Goal: Use online tool/utility: Utilize a website feature to perform a specific function

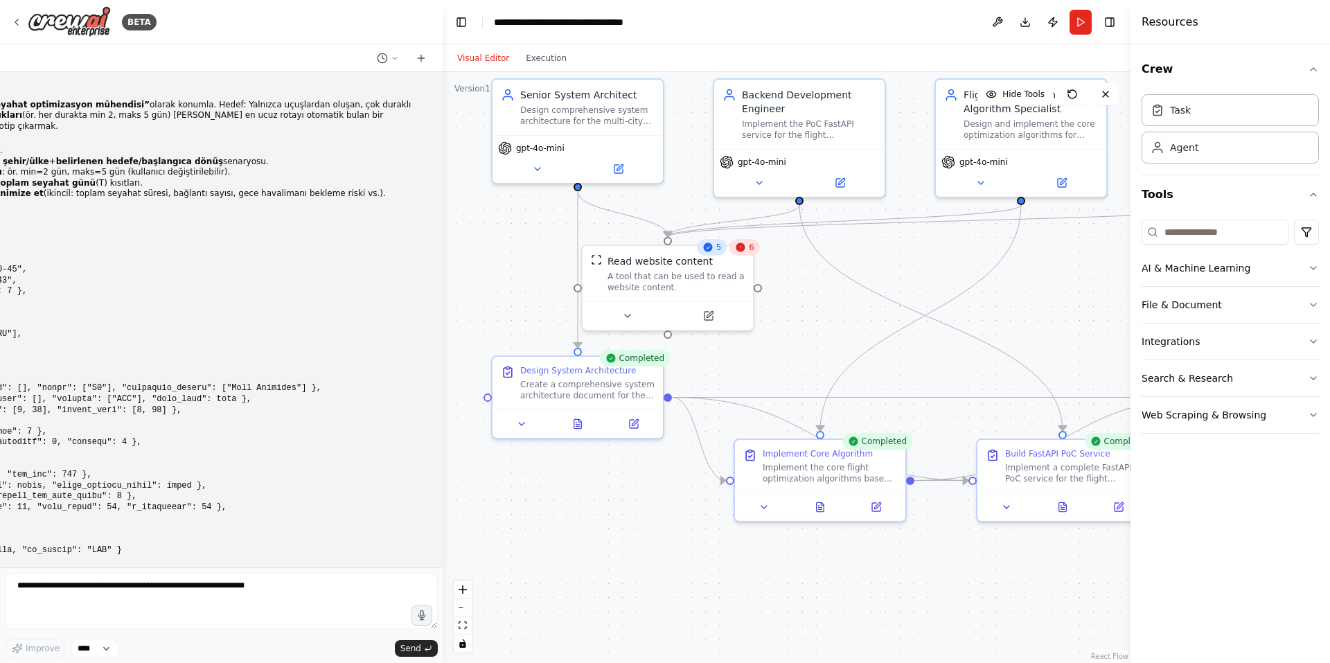
scroll to position [1801, 0]
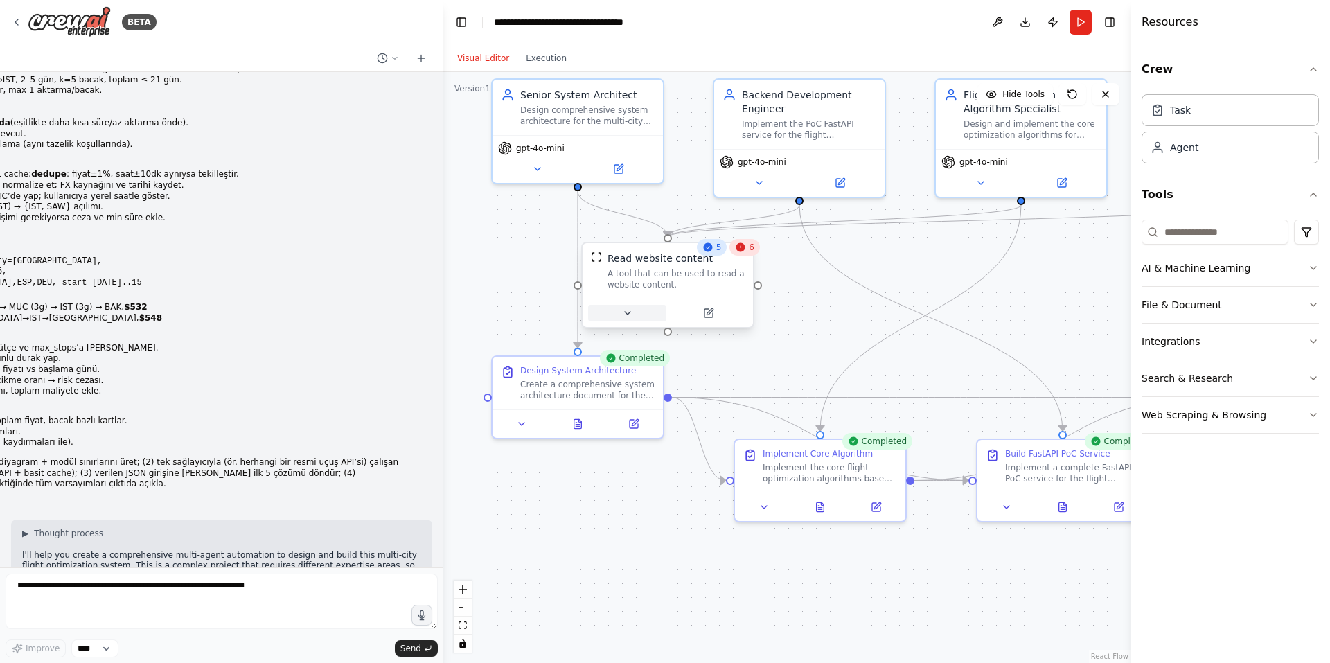
click at [639, 317] on button at bounding box center [627, 313] width 78 height 17
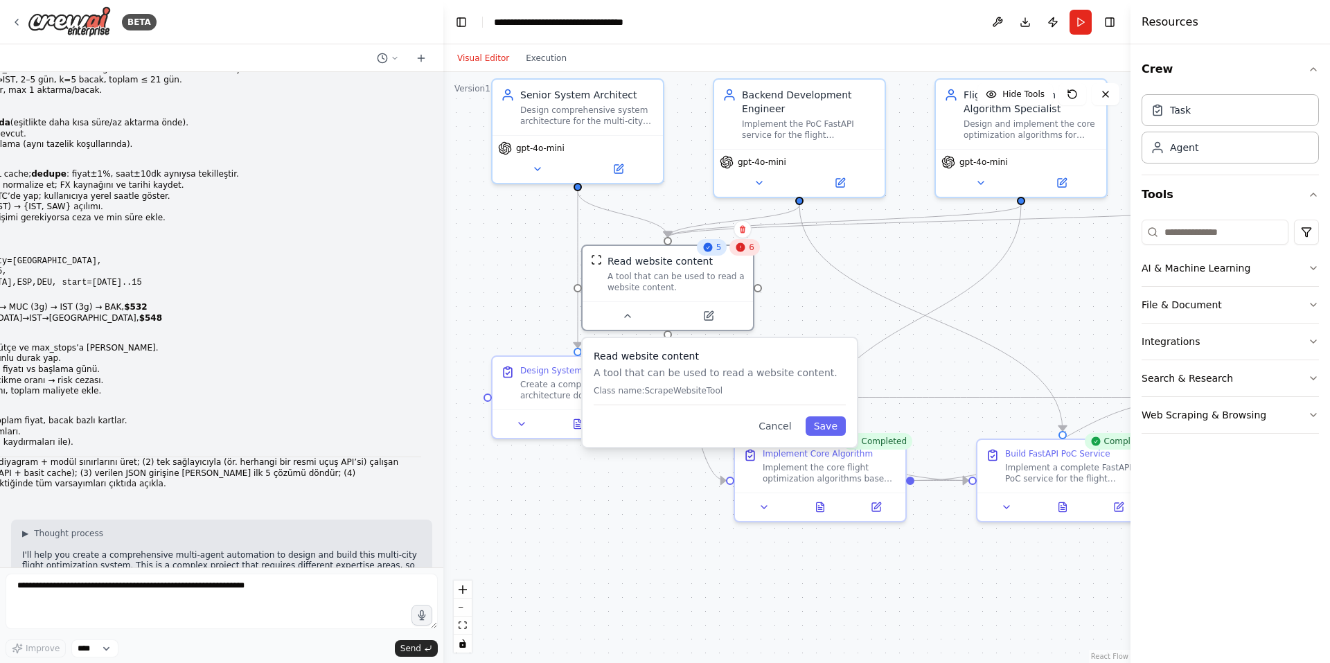
click at [750, 252] on span "6" at bounding box center [752, 247] width 6 height 11
click at [837, 301] on div ".deletable-edge-delete-btn { width: 20px; height: 20px; border: 0px solid #ffff…" at bounding box center [786, 367] width 687 height 591
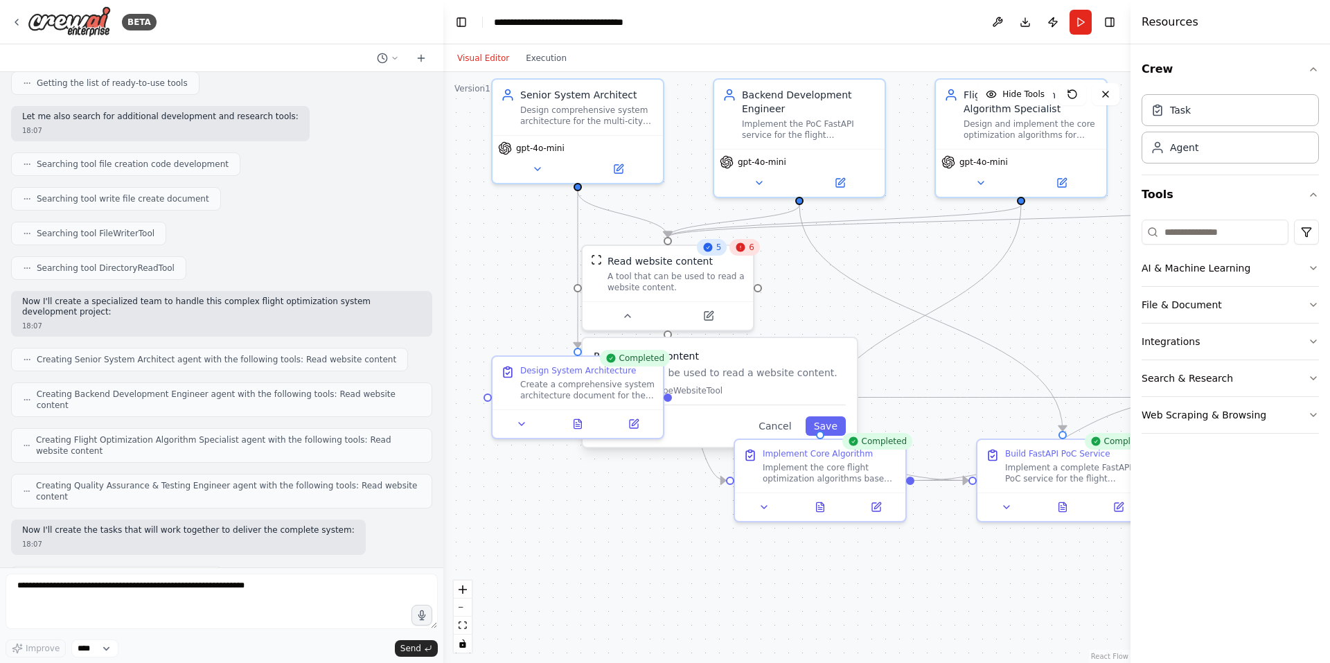
scroll to position [3096, 0]
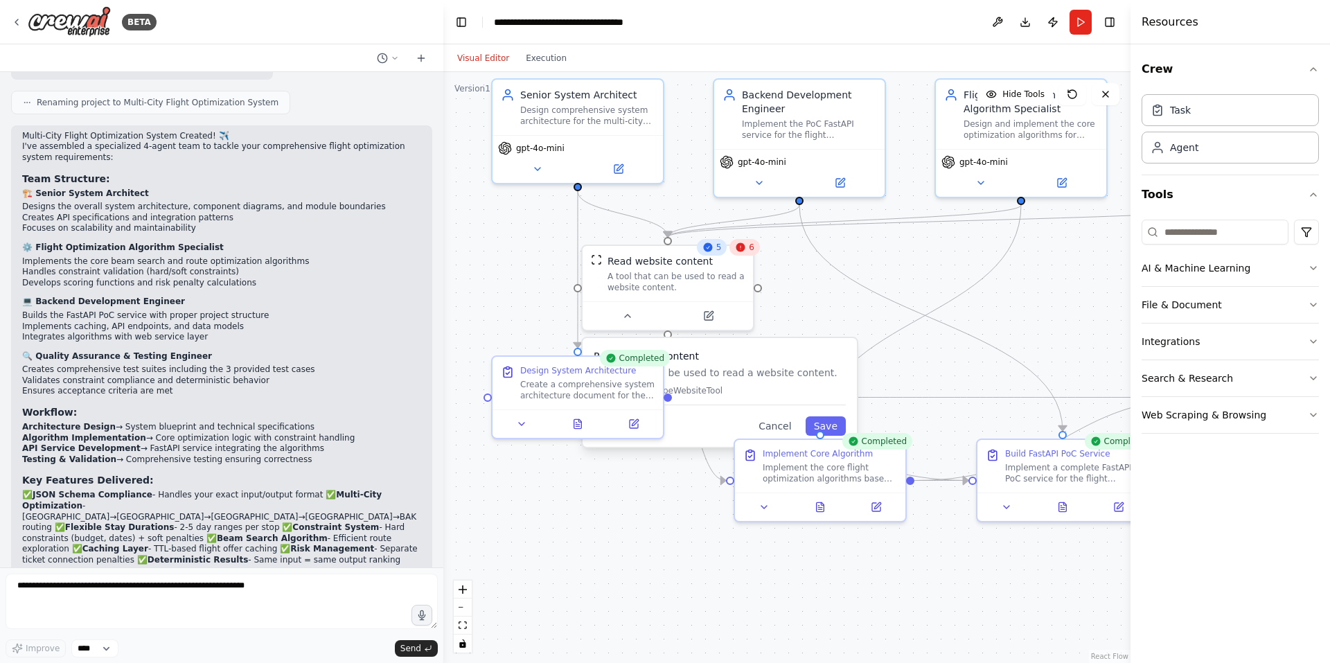
click at [759, 256] on div ".deletable-edge-delete-btn { width: 20px; height: 20px; border: 0px solid #ffff…" at bounding box center [786, 367] width 687 height 591
click at [825, 430] on button "Save" at bounding box center [826, 425] width 40 height 19
click at [745, 247] on icon at bounding box center [740, 247] width 9 height 9
click at [744, 251] on icon at bounding box center [740, 247] width 11 height 11
click at [714, 256] on div "ScrapeWebsiteTool" at bounding box center [676, 258] width 137 height 14
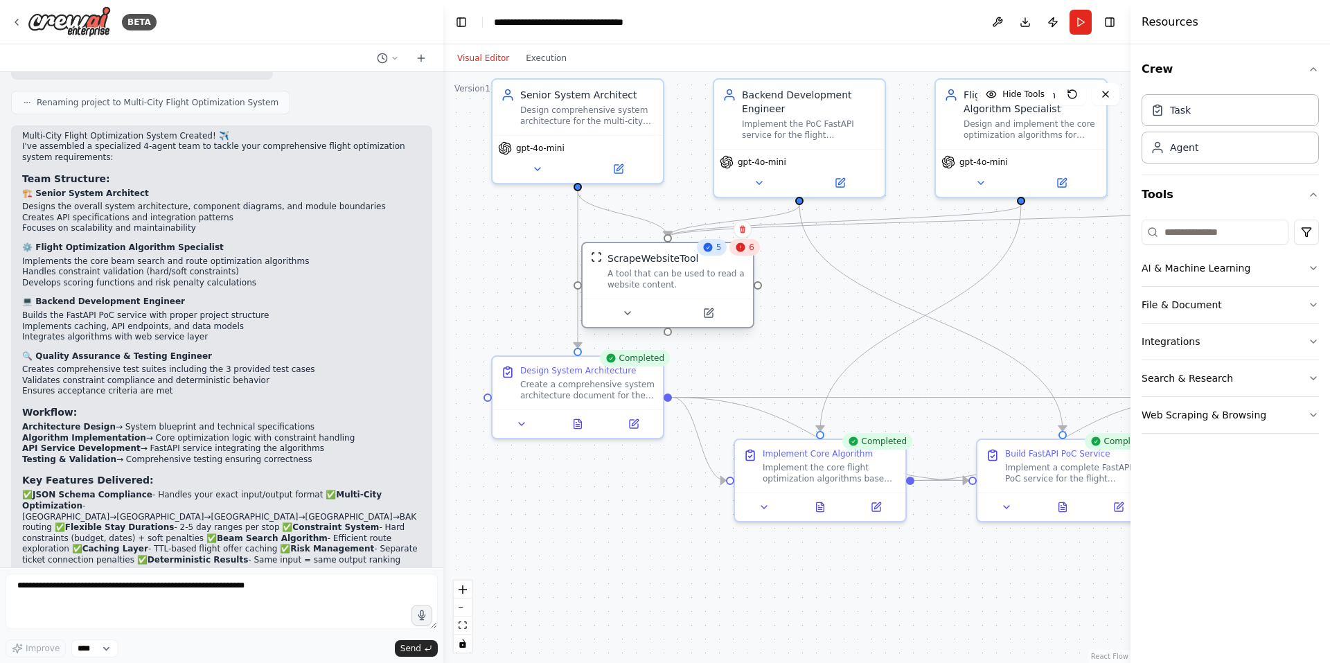
click at [705, 297] on div "ScrapeWebsiteTool A tool that can be used to read a website content." at bounding box center [668, 270] width 170 height 55
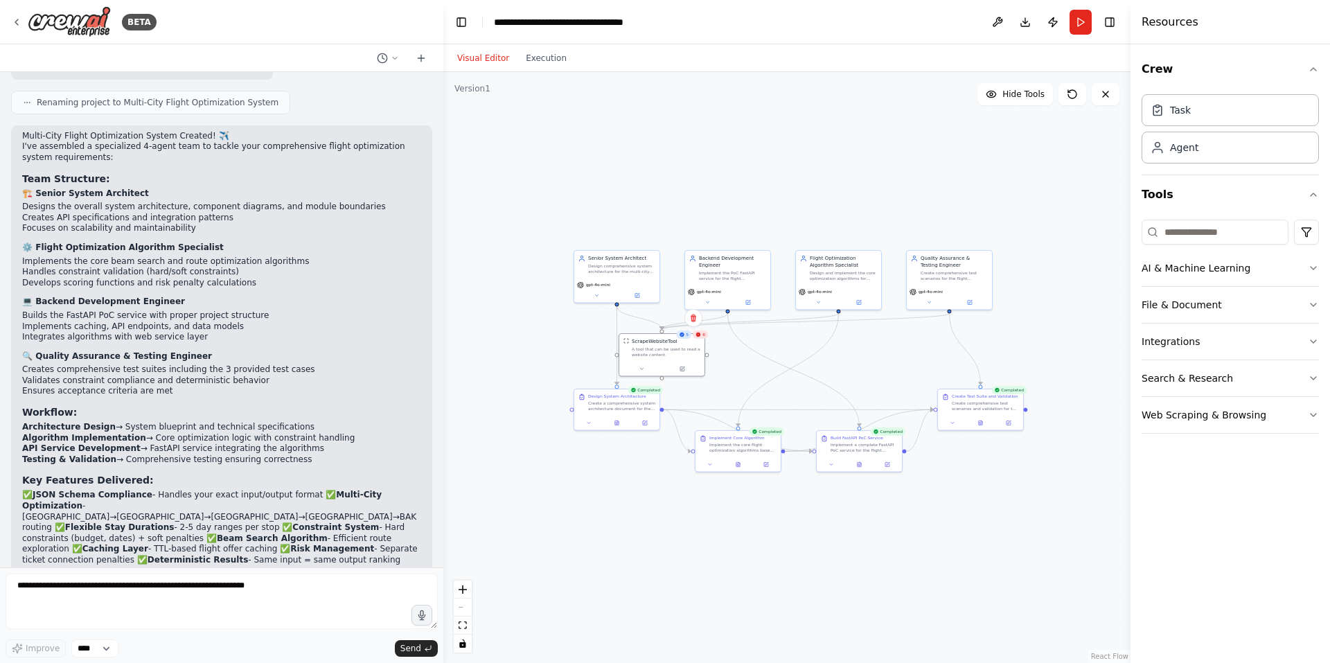
drag, startPoint x: 1002, startPoint y: 350, endPoint x: 928, endPoint y: 393, distance: 85.1
click at [928, 393] on div ".deletable-edge-delete-btn { width: 20px; height: 20px; border: 0px solid #ffff…" at bounding box center [786, 367] width 687 height 591
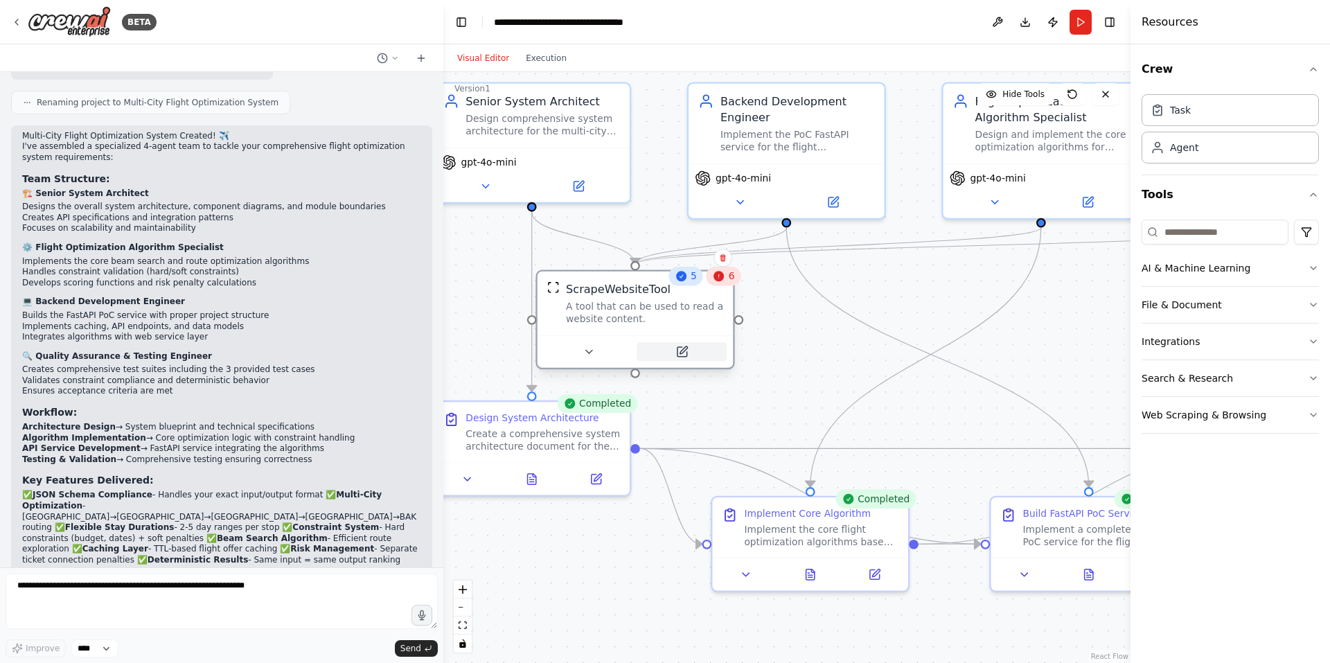
click at [651, 350] on button at bounding box center [682, 351] width 90 height 19
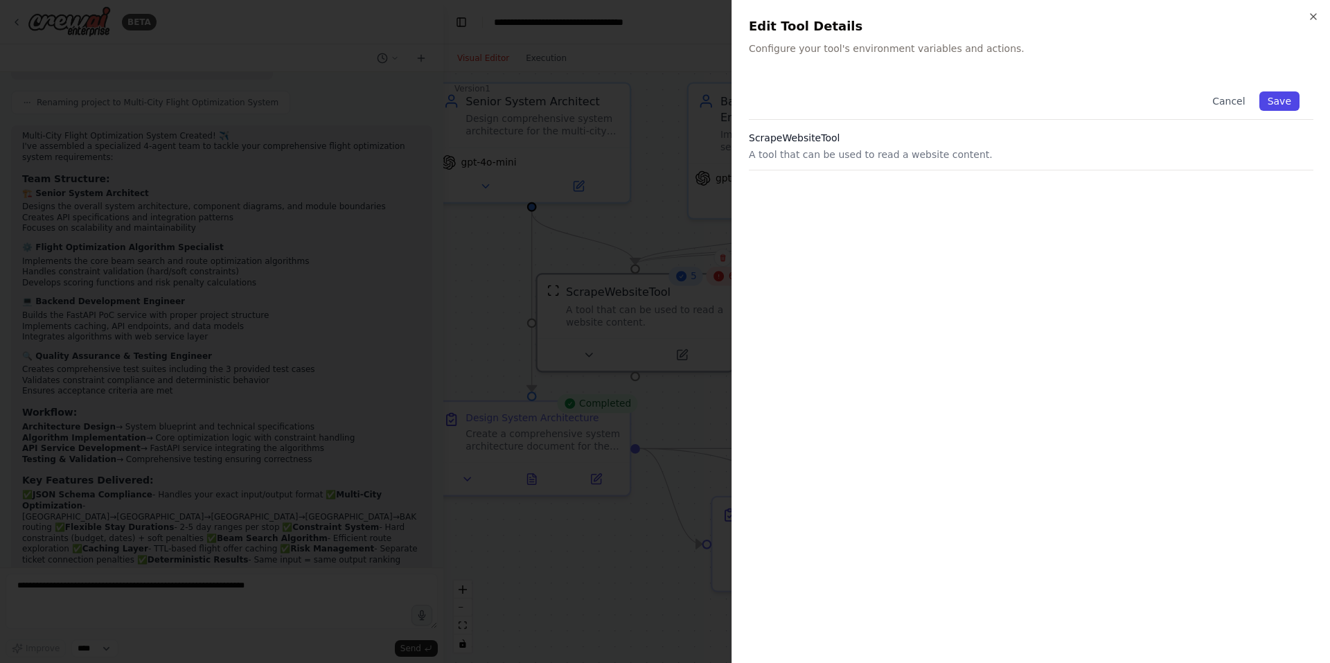
click at [1291, 102] on button "Save" at bounding box center [1279, 100] width 40 height 19
click at [1309, 19] on div "Close Edit Tool Details Configure your tool's environment variables and actions…" at bounding box center [1031, 331] width 599 height 663
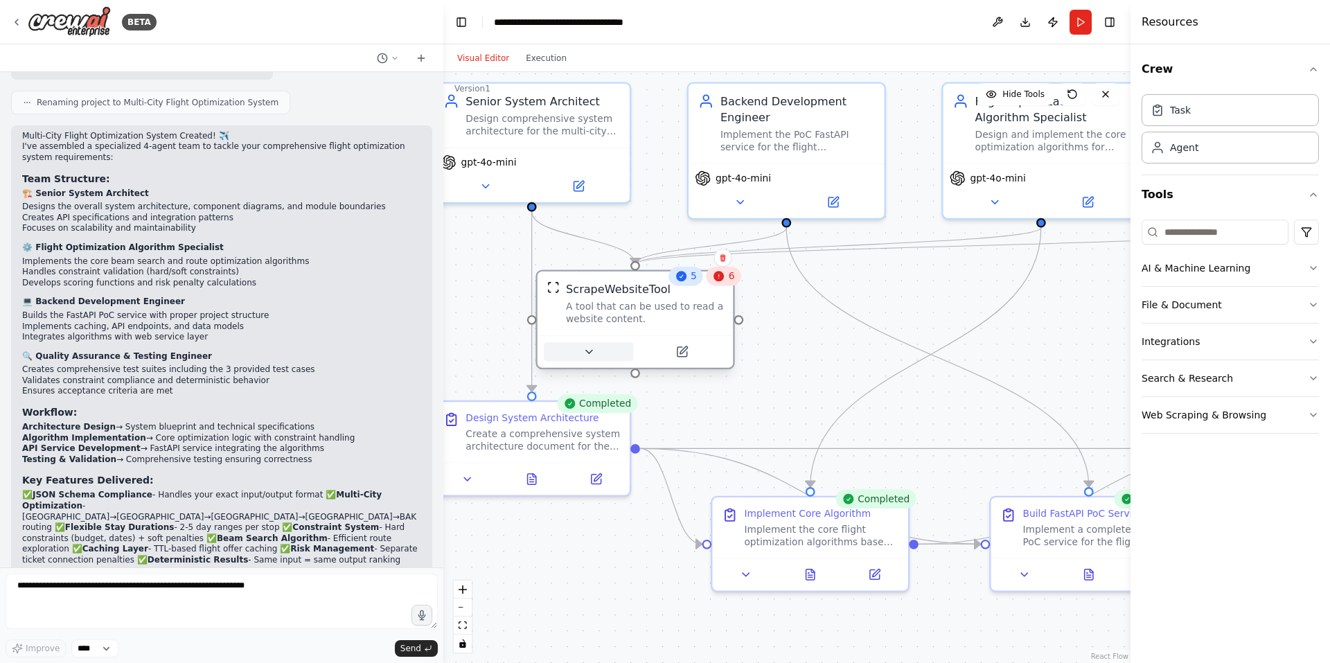
click at [592, 360] on button at bounding box center [589, 351] width 90 height 19
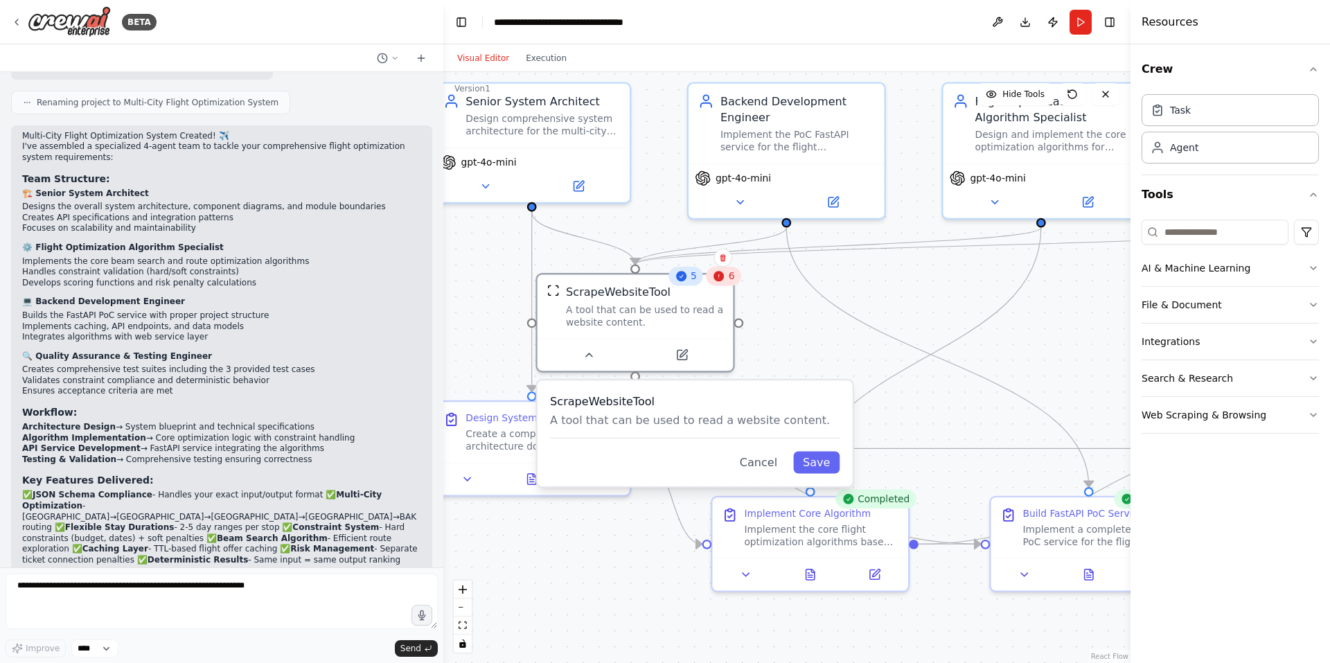
click at [846, 382] on div "ScrapeWebsiteTool A tool that can be used to read a website content. Cancel Save" at bounding box center [695, 433] width 315 height 106
click at [757, 472] on button "Cancel" at bounding box center [758, 462] width 57 height 22
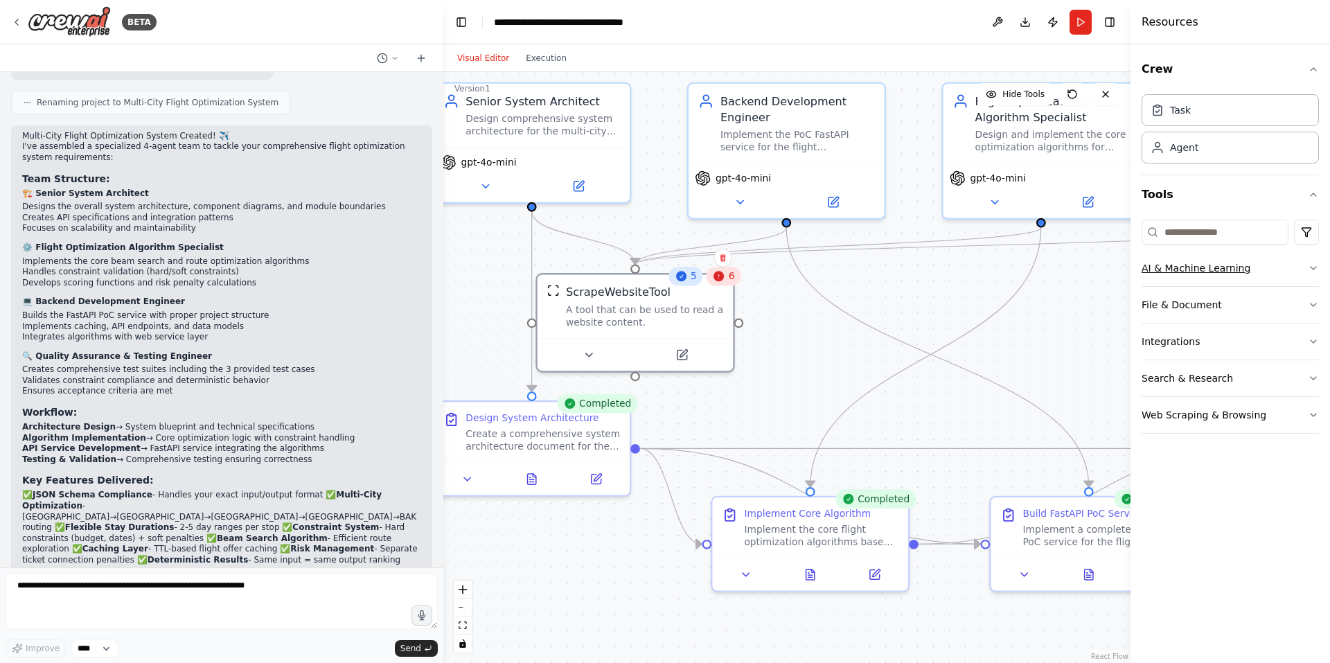
click at [1268, 269] on button "AI & Machine Learning" at bounding box center [1230, 268] width 177 height 36
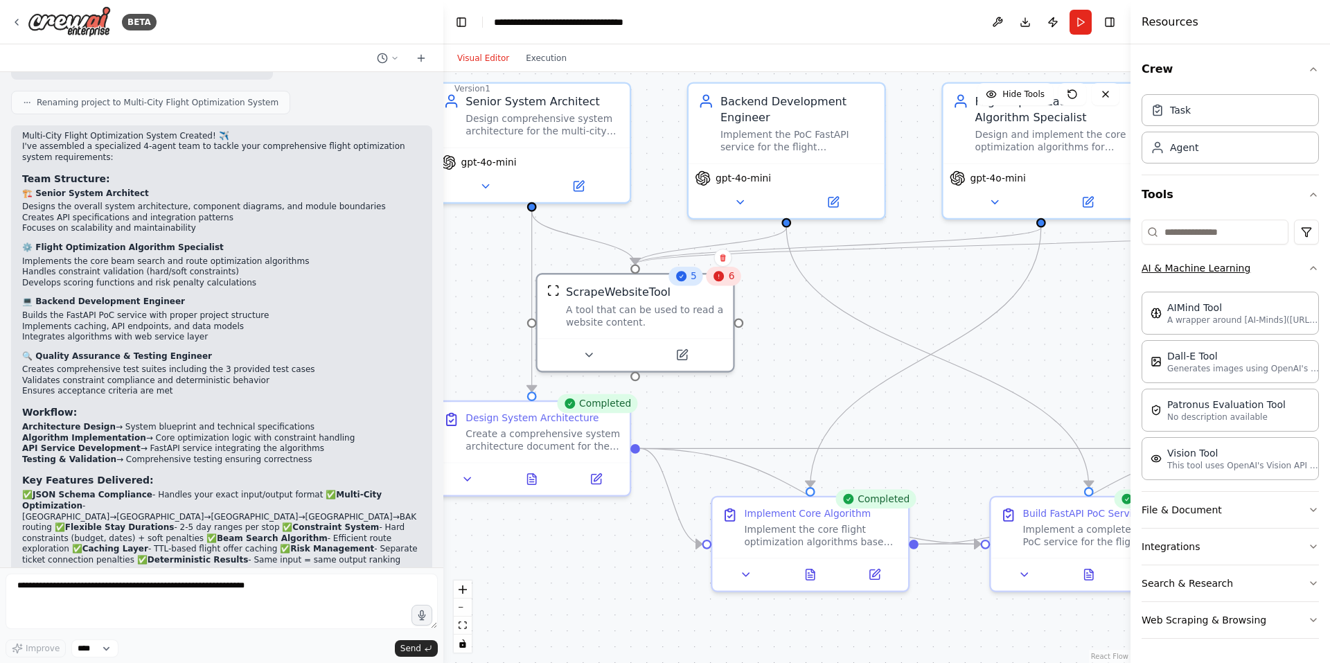
click at [1268, 269] on button "AI & Machine Learning" at bounding box center [1230, 268] width 177 height 36
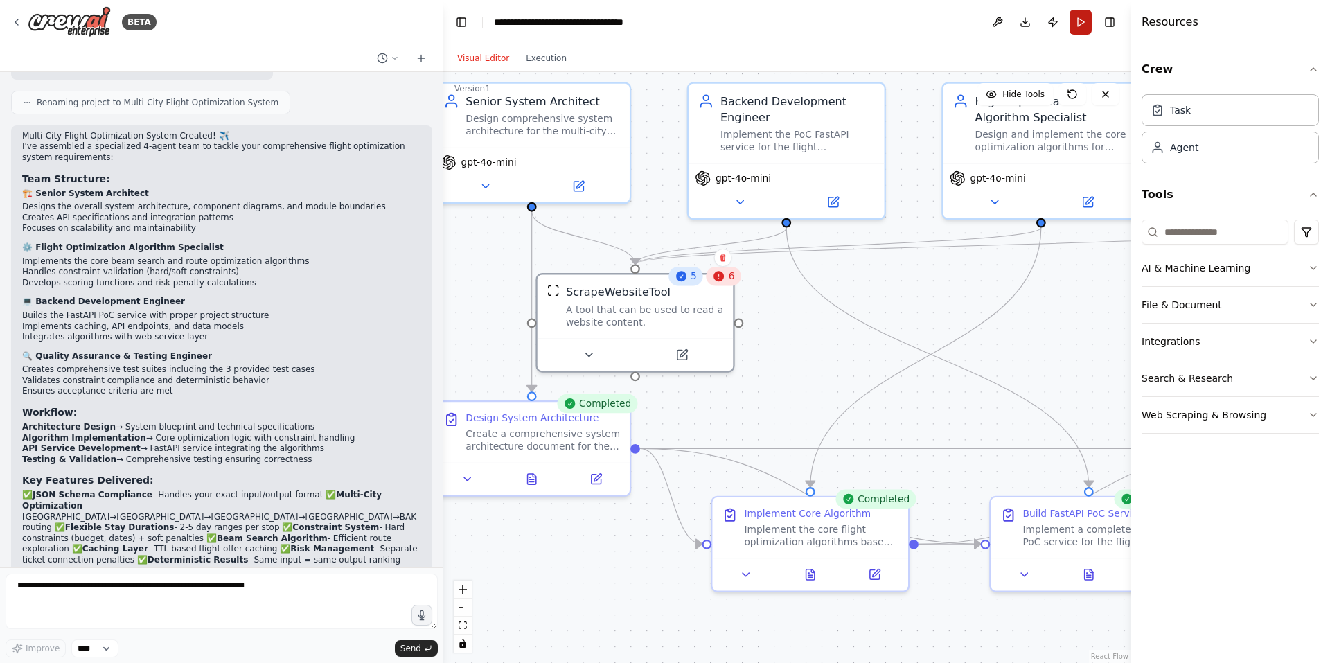
click at [1070, 22] on button "Run" at bounding box center [1081, 22] width 22 height 25
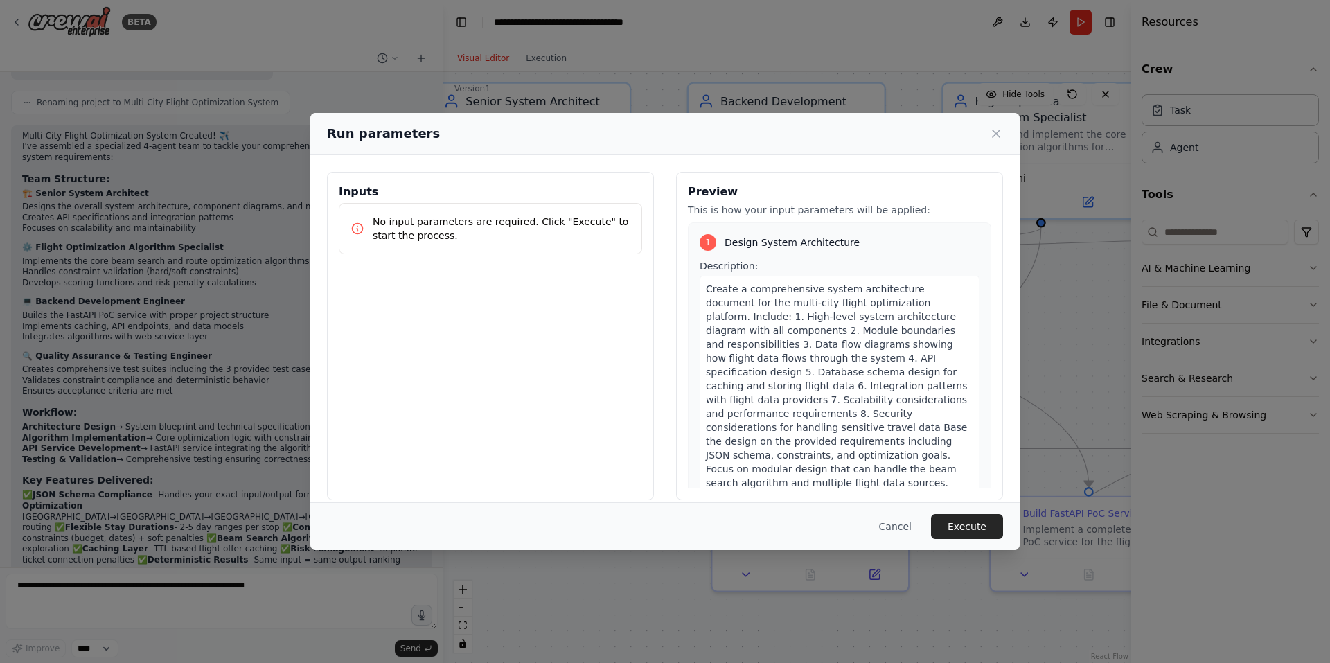
click at [976, 516] on button "Execute" at bounding box center [967, 526] width 72 height 25
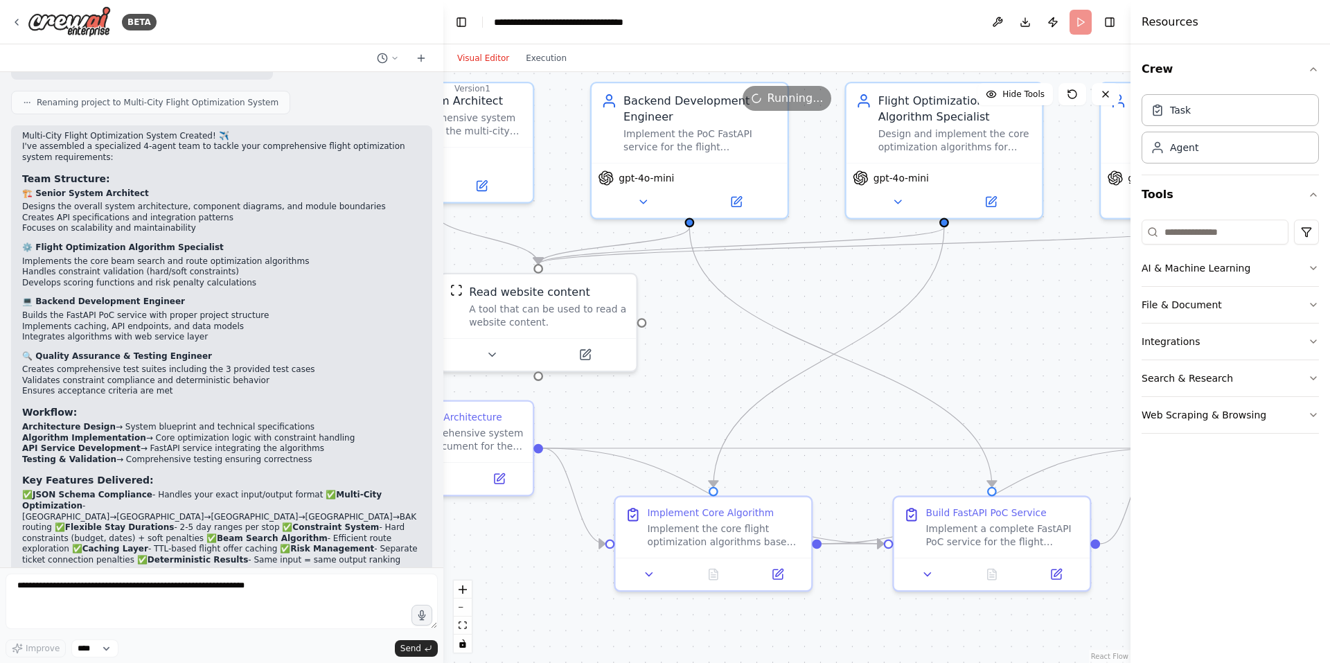
drag, startPoint x: 831, startPoint y: 342, endPoint x: 780, endPoint y: 333, distance: 51.3
click at [780, 333] on div ".deletable-edge-delete-btn { width: 20px; height: 20px; border: 0px solid #ffff…" at bounding box center [786, 367] width 687 height 591
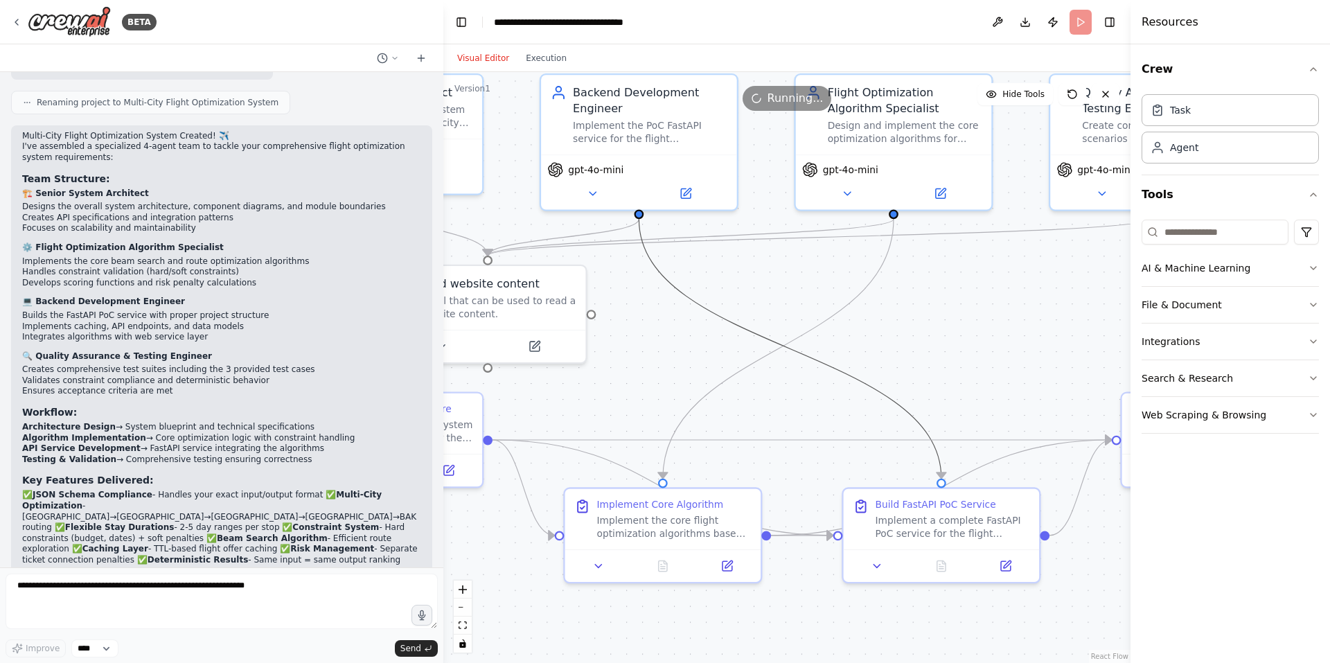
drag, startPoint x: 764, startPoint y: 324, endPoint x: 863, endPoint y: 306, distance: 100.1
click at [863, 306] on div ".deletable-edge-delete-btn { width: 20px; height: 20px; border: 0px solid #ffff…" at bounding box center [786, 367] width 687 height 591
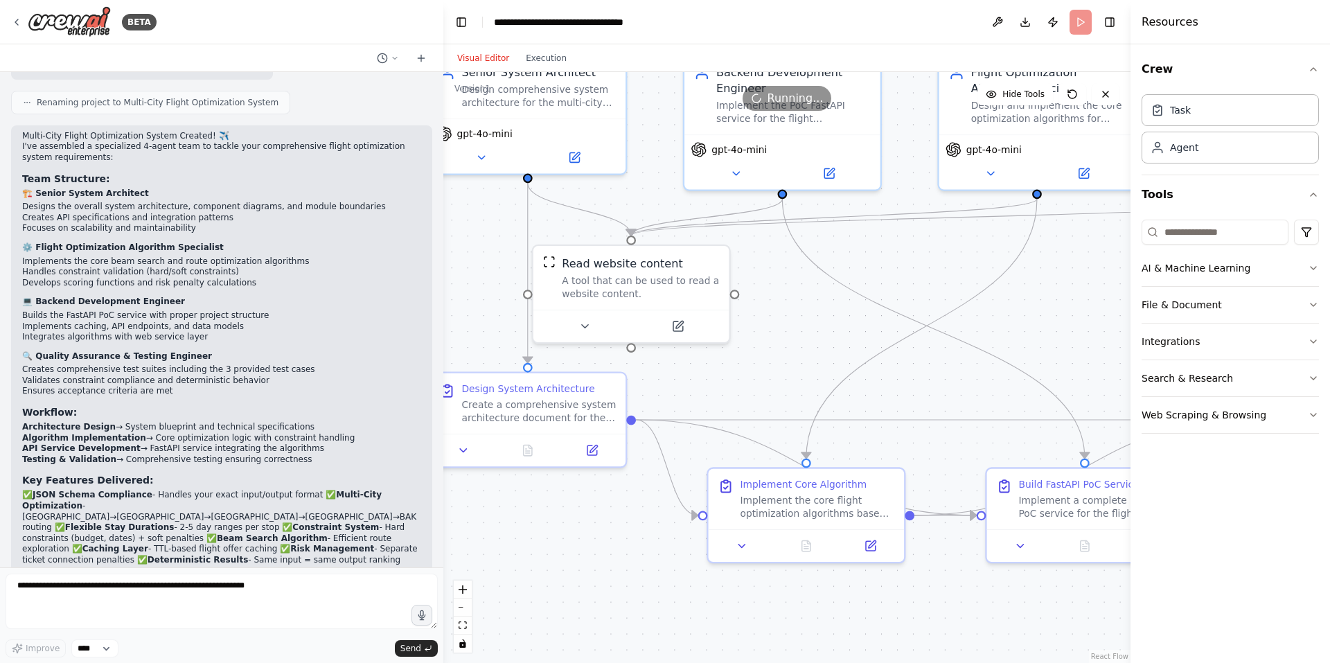
drag, startPoint x: 818, startPoint y: 296, endPoint x: 945, endPoint y: 276, distance: 128.3
click at [953, 276] on div ".deletable-edge-delete-btn { width: 20px; height: 20px; border: 0px solid #ffff…" at bounding box center [786, 367] width 687 height 591
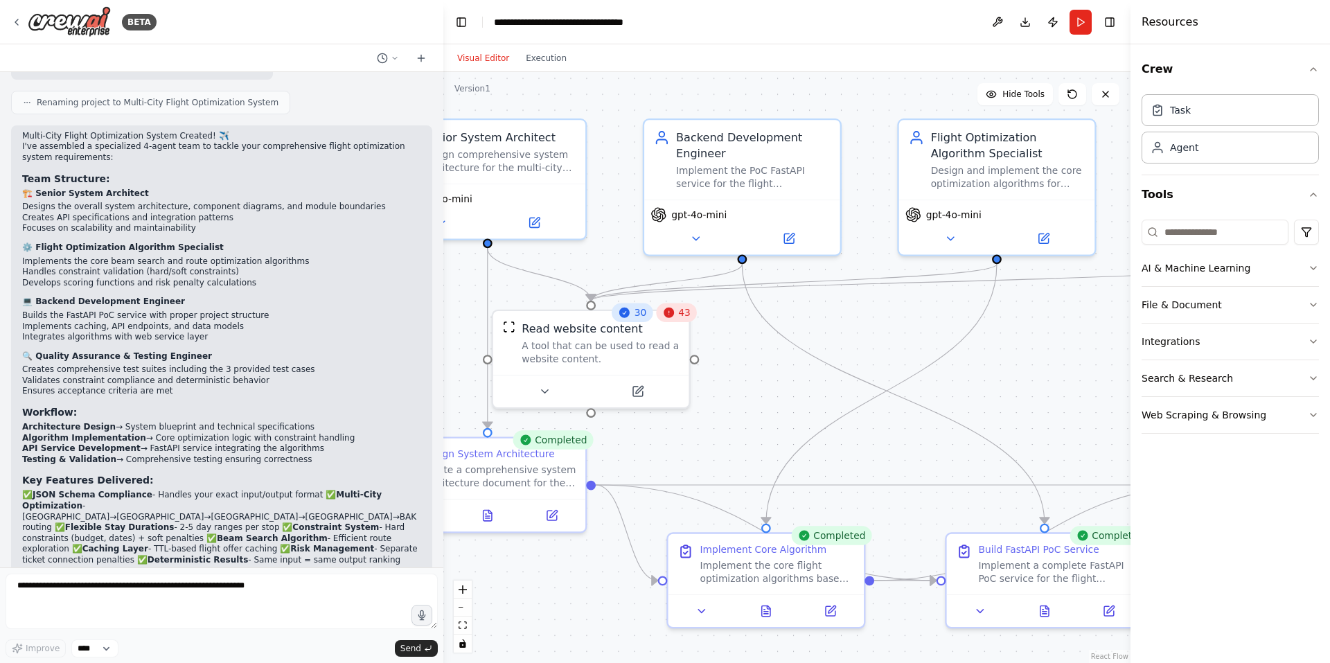
drag, startPoint x: 971, startPoint y: 312, endPoint x: 930, endPoint y: 378, distance: 77.7
click at [930, 378] on div ".deletable-edge-delete-btn { width: 20px; height: 20px; border: 0px solid #ffff…" at bounding box center [786, 367] width 687 height 591
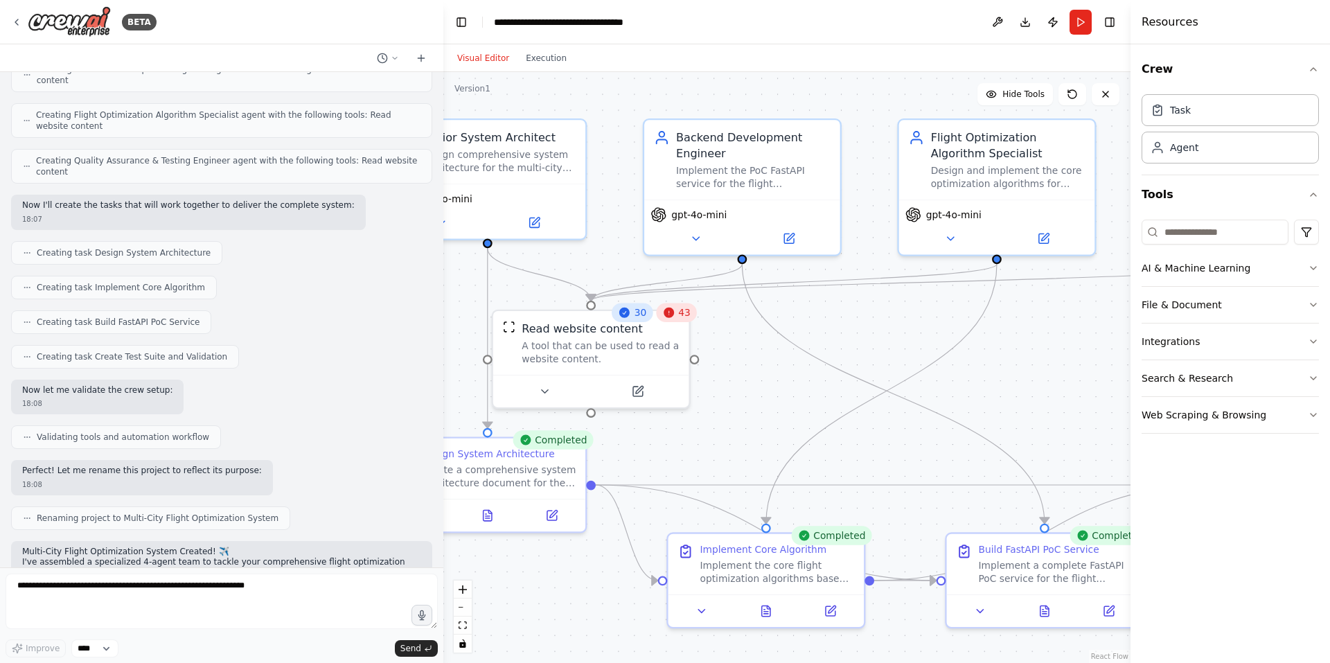
scroll to position [2542, 0]
